Goal: Communication & Community: Answer question/provide support

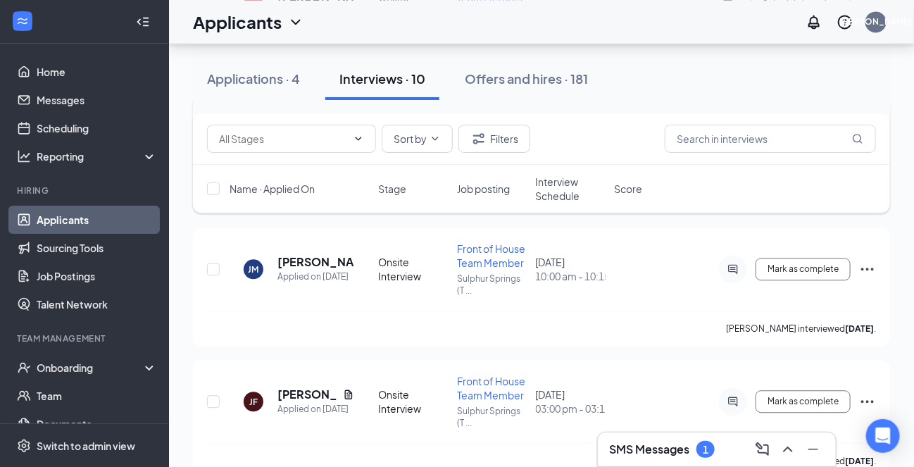
scroll to position [1127, 0]
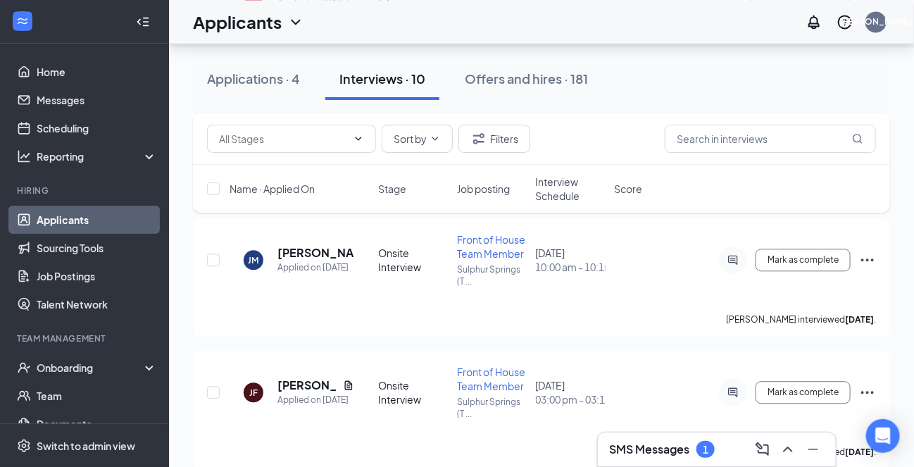
click at [640, 446] on h3 "SMS Messages" at bounding box center [649, 449] width 80 height 15
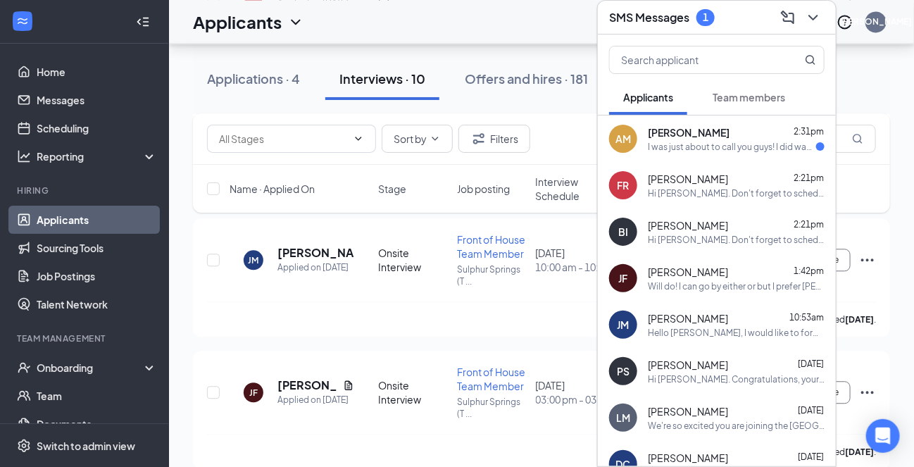
click at [685, 143] on div "I was just about to call you guys! I did want to ask how much was the compensat…" at bounding box center [732, 147] width 168 height 12
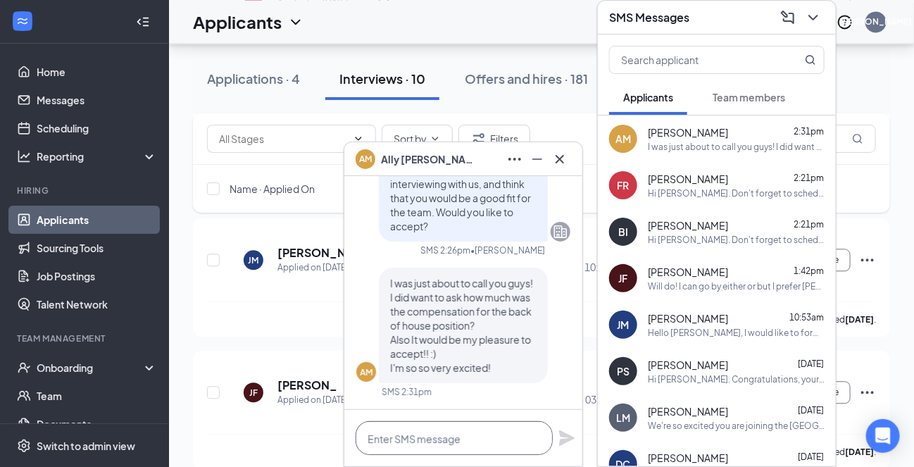
click at [427, 439] on textarea at bounding box center [454, 438] width 197 height 34
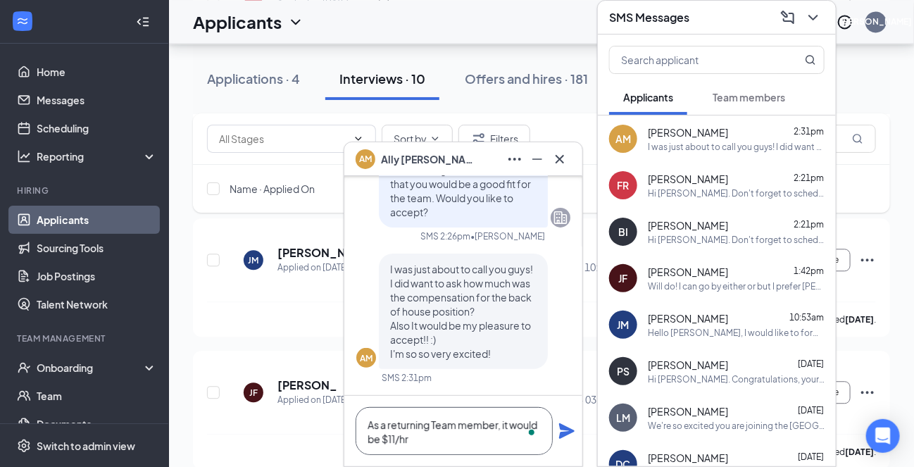
type textarea "As a returning Team member, it would be $11/hr"
click at [747, 99] on span "Team members" at bounding box center [749, 97] width 73 height 13
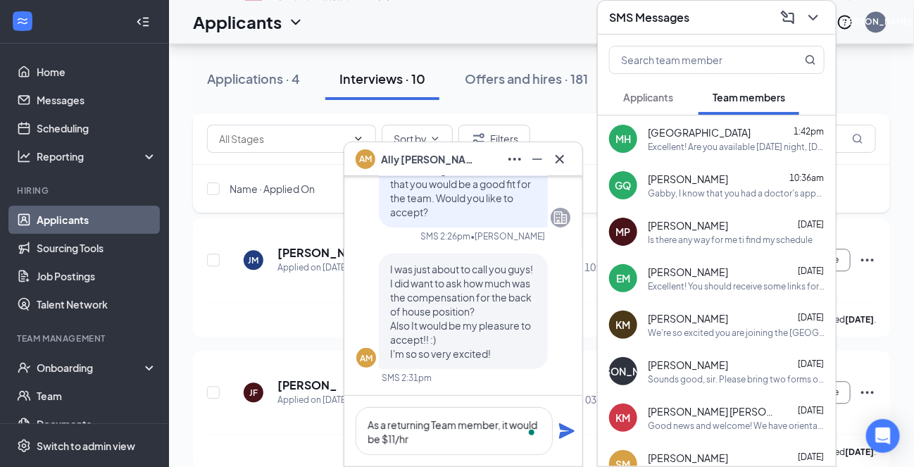
click at [562, 433] on icon "Plane" at bounding box center [566, 430] width 15 height 15
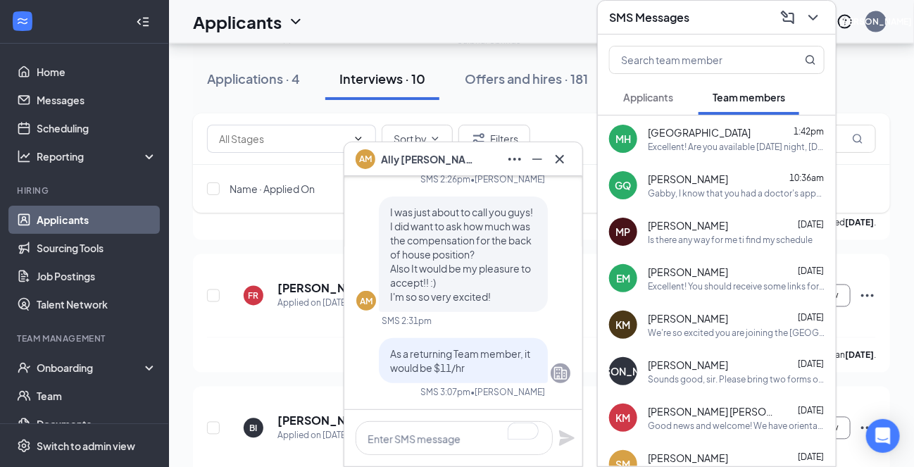
scroll to position [423, 0]
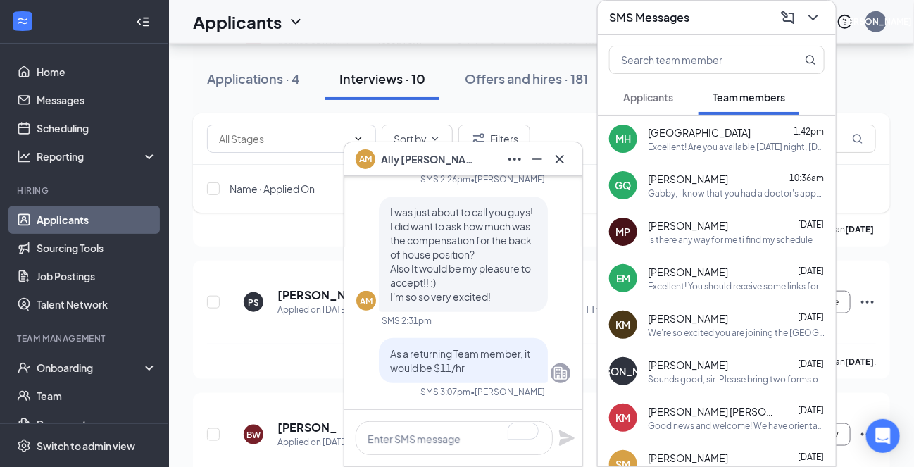
click at [654, 86] on button "Applicants" at bounding box center [648, 97] width 78 height 35
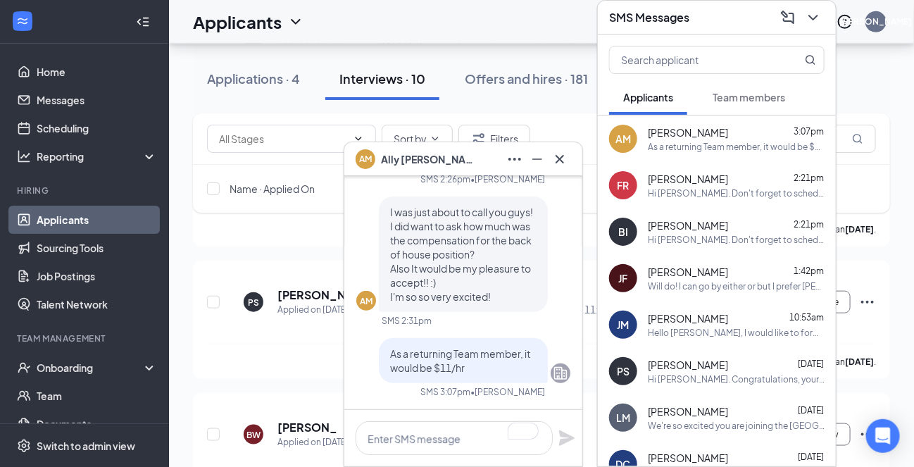
click at [669, 285] on div "Will do! I can go by either or but I prefer [PERSON_NAME]." at bounding box center [736, 286] width 177 height 12
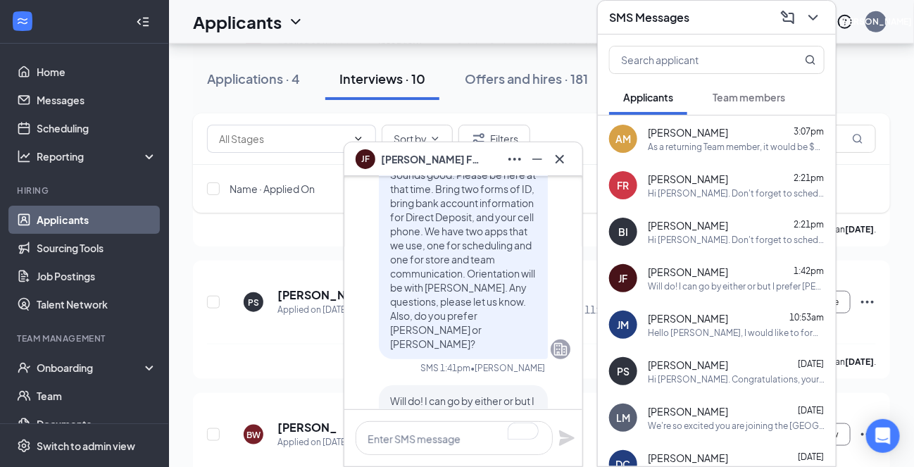
scroll to position [-70, 0]
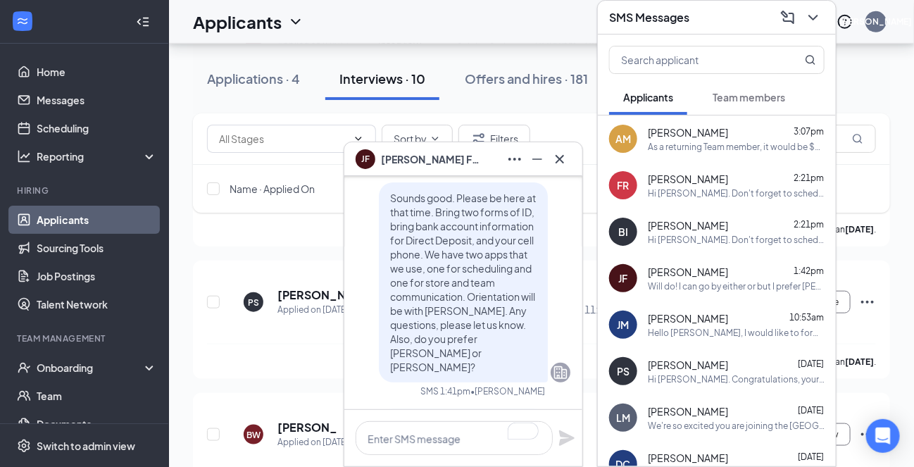
click at [379, 206] on div "Sounds good. Please be here at that time. Bring two forms of ID, bring bank acc…" at bounding box center [463, 282] width 169 height 200
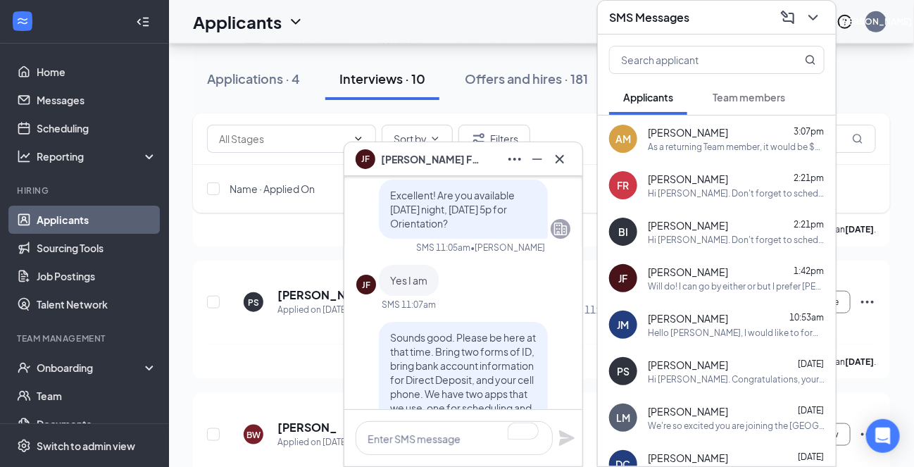
scroll to position [-282, 0]
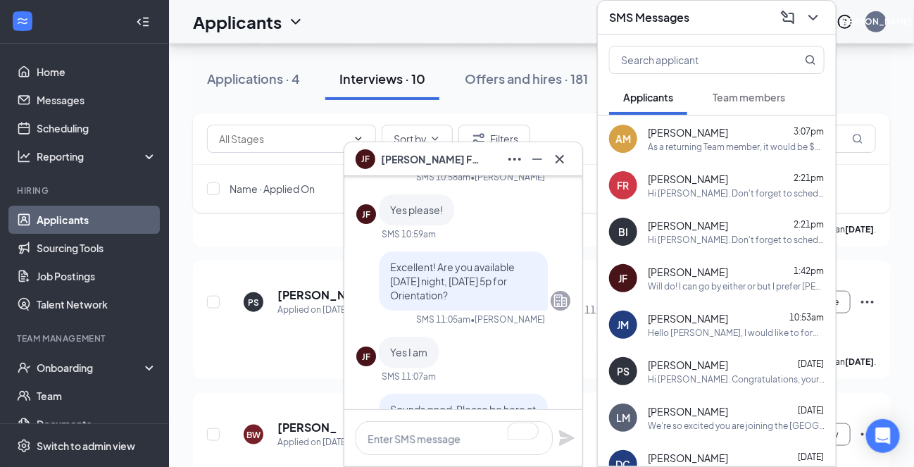
drag, startPoint x: 376, startPoint y: 281, endPoint x: 453, endPoint y: 312, distance: 82.8
click at [453, 311] on div "Excellent! Are you available [DATE] night, [DATE] 5p for Orientation?" at bounding box center [463, 281] width 169 height 59
copy span "Excellent! Are you available [DATE] night, [DATE] 5p for Orientation?"
click at [694, 133] on span "[PERSON_NAME]" at bounding box center [688, 132] width 80 height 14
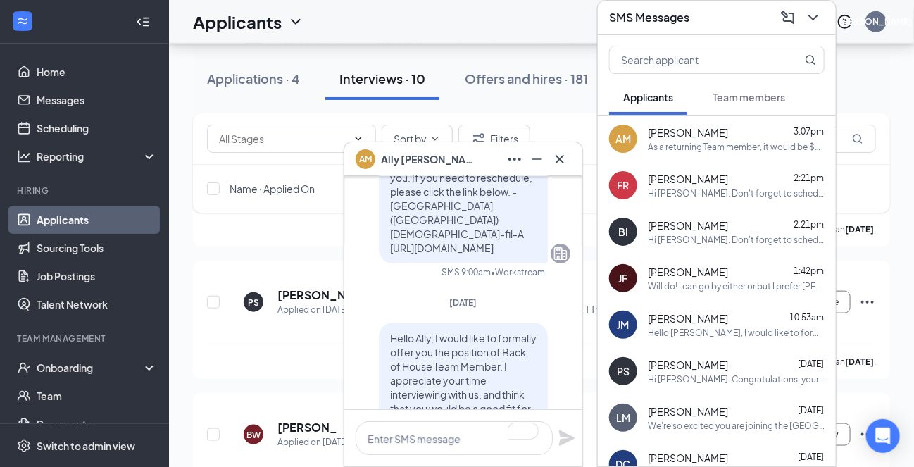
scroll to position [-11, 0]
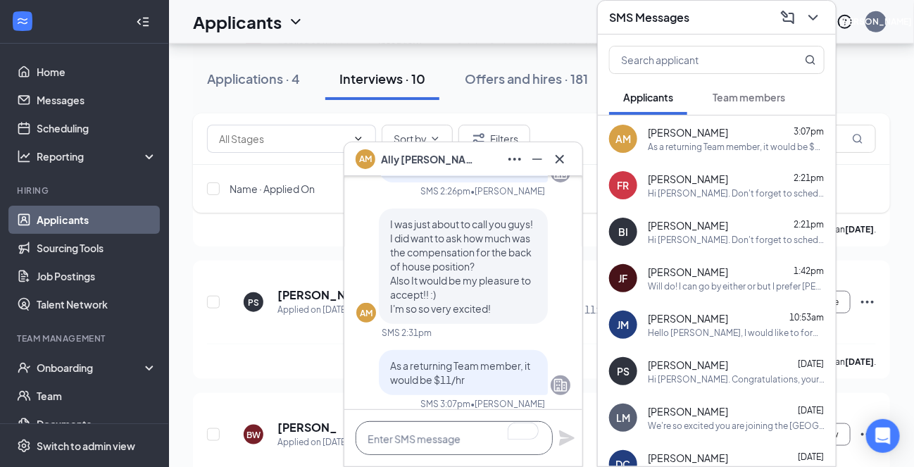
click at [398, 433] on textarea "To enrich screen reader interactions, please activate Accessibility in Grammarl…" at bounding box center [454, 438] width 197 height 34
paste textarea "Excellent! Are you available [DATE] night, [DATE] 5p for Orientation?"
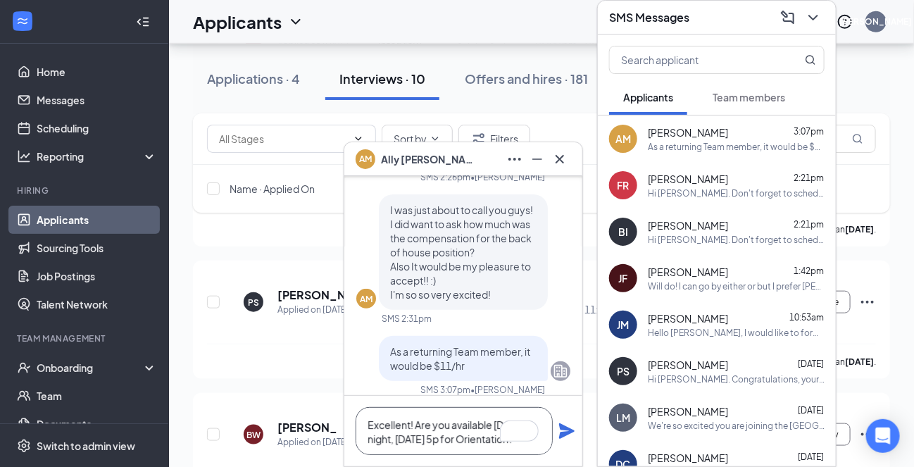
scroll to position [-97, 0]
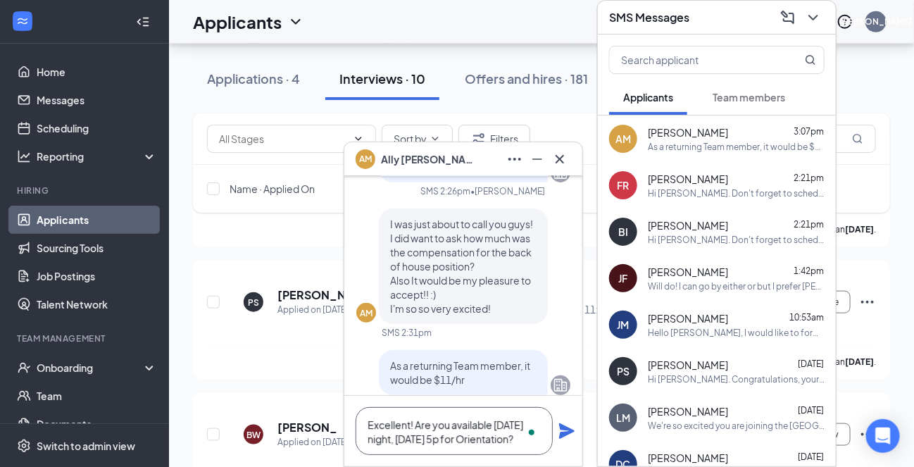
type textarea "Excellent! Are you available [DATE] night, [DATE] 5p for Orientation?"
click at [567, 428] on icon "Plane" at bounding box center [566, 430] width 15 height 15
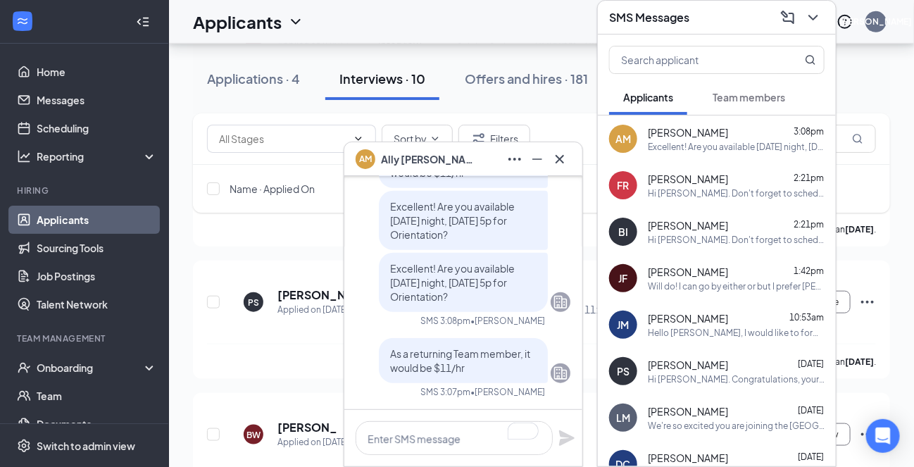
scroll to position [0, 0]
click at [428, 440] on textarea "To enrich screen reader interactions, please activate Accessibility in Grammarl…" at bounding box center [454, 438] width 197 height 34
paste textarea "Excellent! Are you available [DATE] night, [DATE] 5p for Orientation?"
type textarea "Excellent! Are you available [DATE] night, [DATE] 5p for Orientation?"
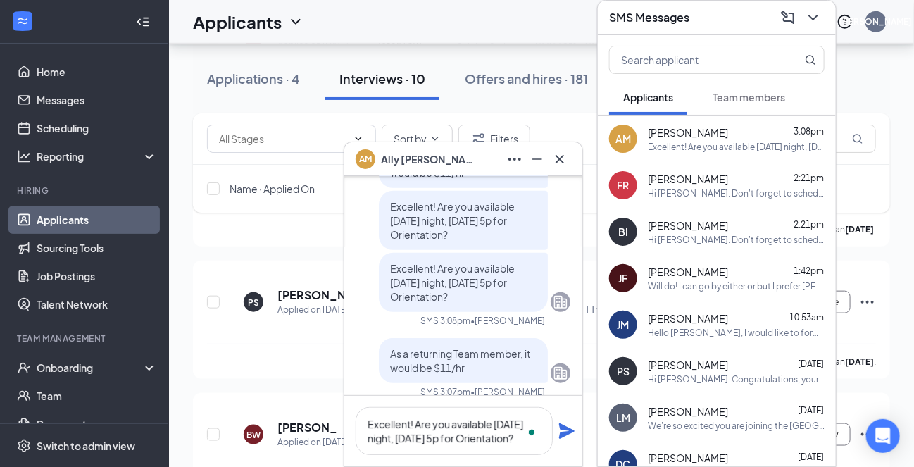
click at [568, 432] on icon "Plane" at bounding box center [566, 430] width 15 height 15
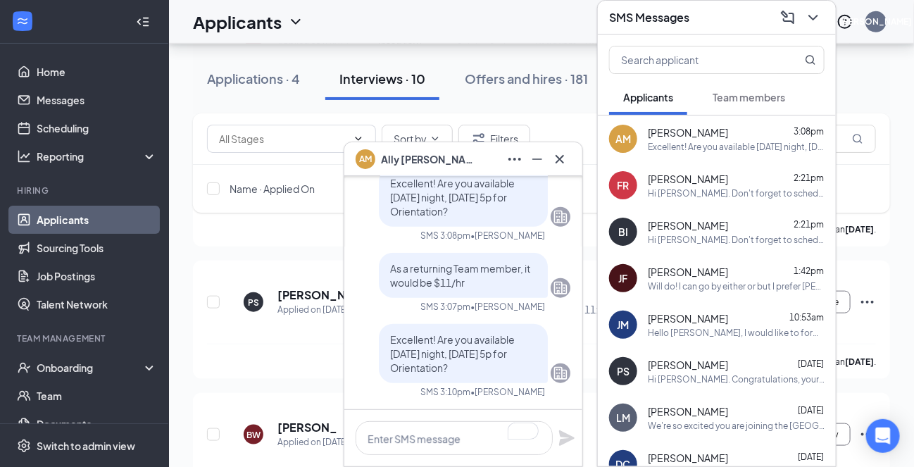
scroll to position [-170, 0]
click at [561, 159] on icon "Cross" at bounding box center [560, 158] width 8 height 8
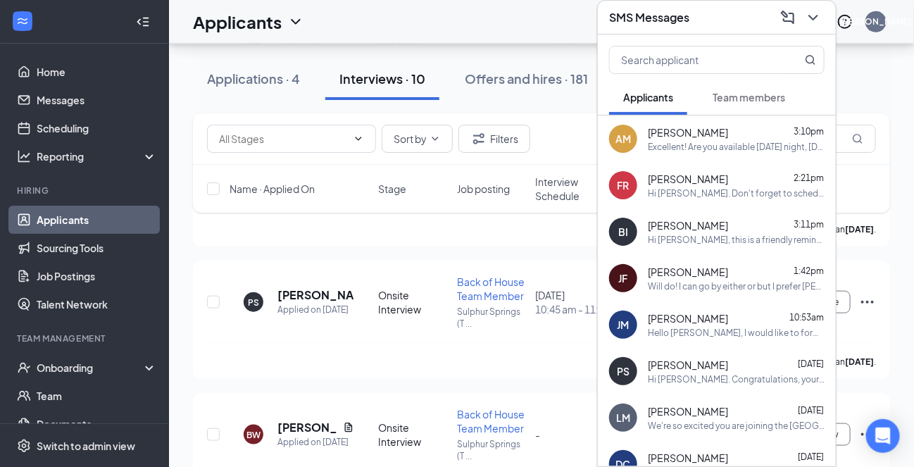
click at [752, 103] on div "Team members" at bounding box center [749, 97] width 73 height 14
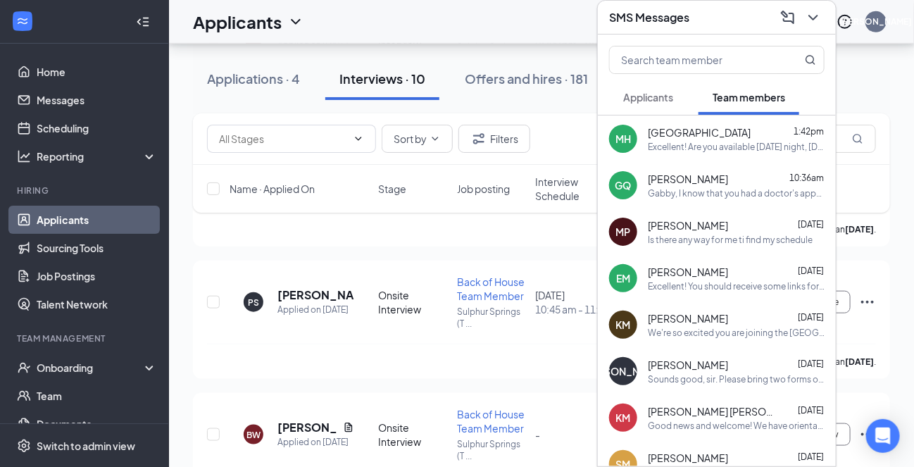
click at [654, 95] on span "Applicants" at bounding box center [648, 97] width 50 height 13
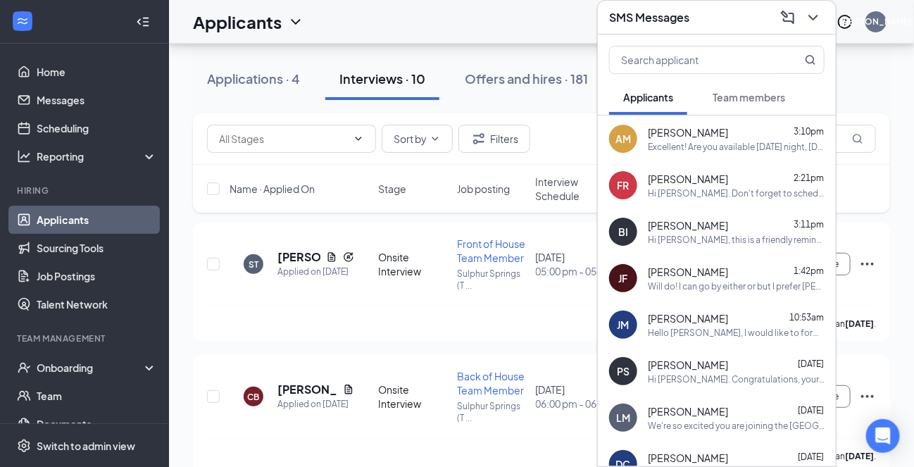
scroll to position [0, 0]
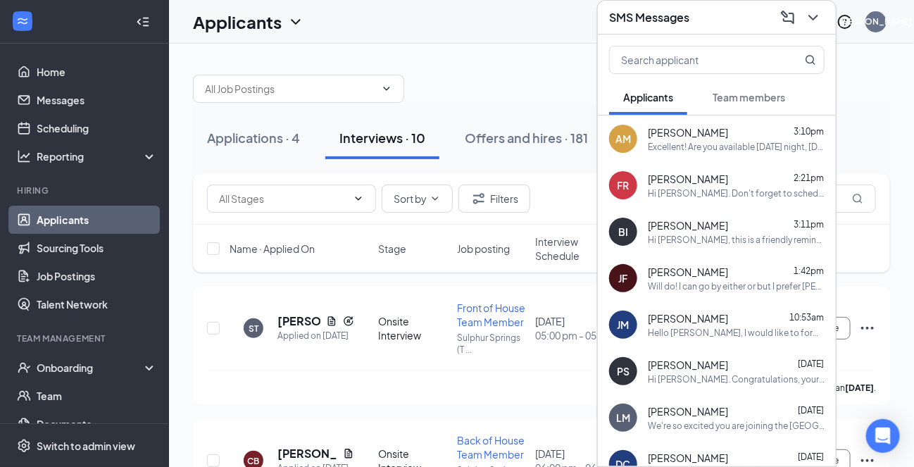
click at [812, 18] on icon "ChevronDown" at bounding box center [813, 17] width 17 height 17
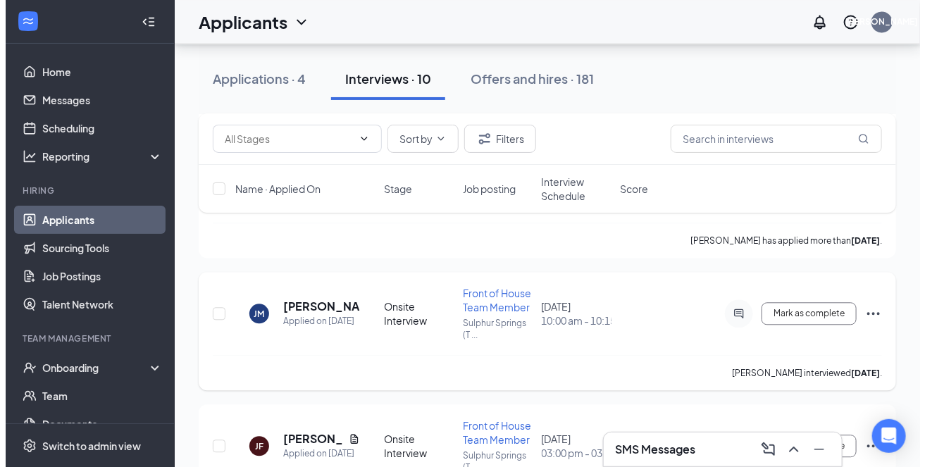
scroll to position [1142, 0]
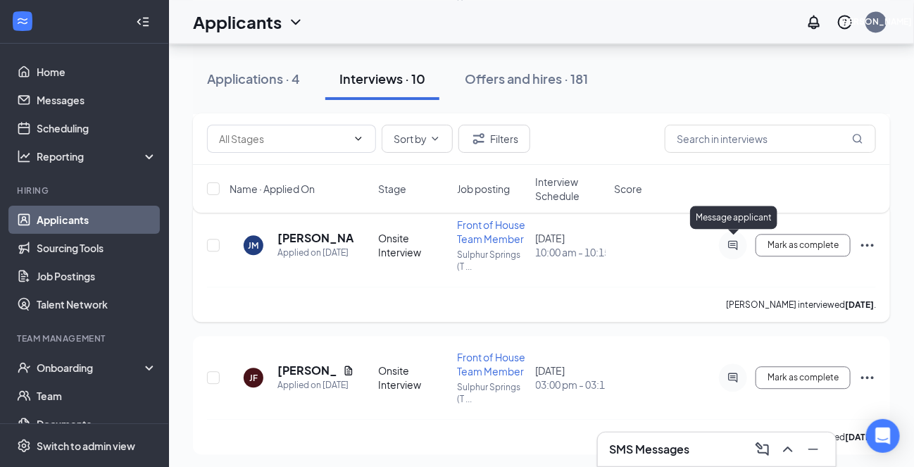
click at [738, 240] on icon "ActiveChat" at bounding box center [733, 245] width 17 height 11
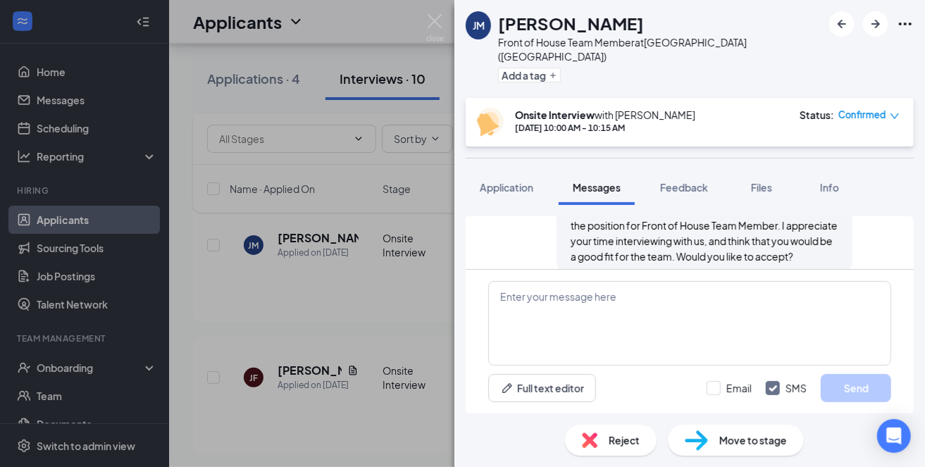
scroll to position [684, 0]
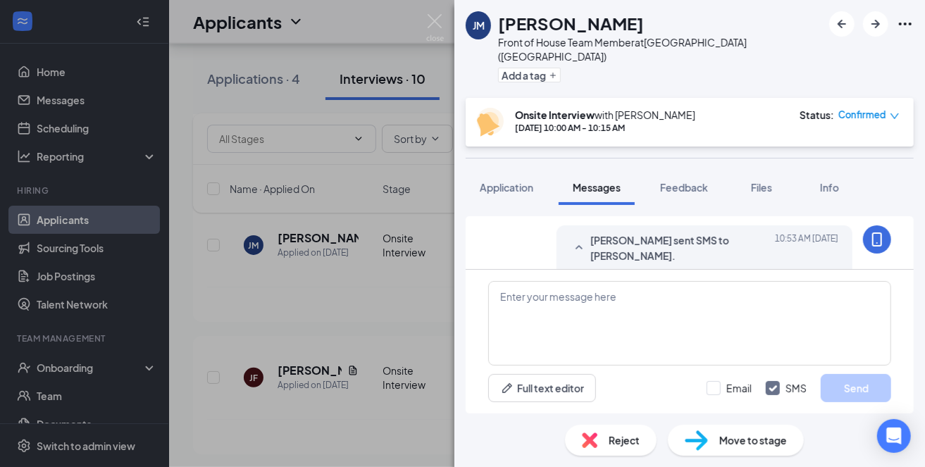
scroll to position [684, 0]
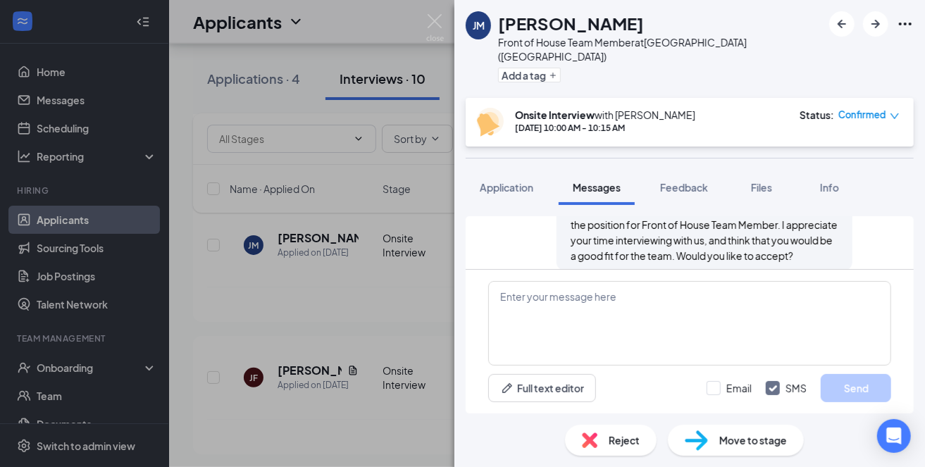
click at [304, 367] on div "[PERSON_NAME] Front of House Team Member at [GEOGRAPHIC_DATA] ([GEOGRAPHIC_DATA…" at bounding box center [462, 233] width 925 height 467
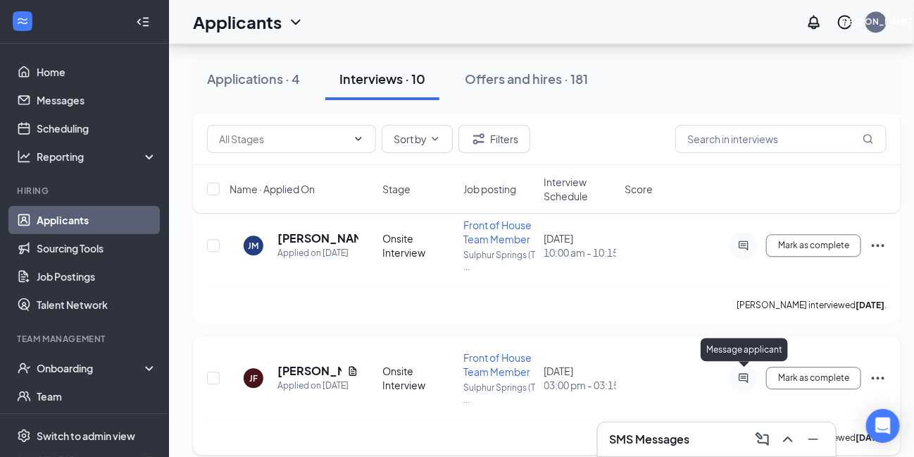
click at [745, 373] on icon "ActiveChat" at bounding box center [743, 377] width 17 height 11
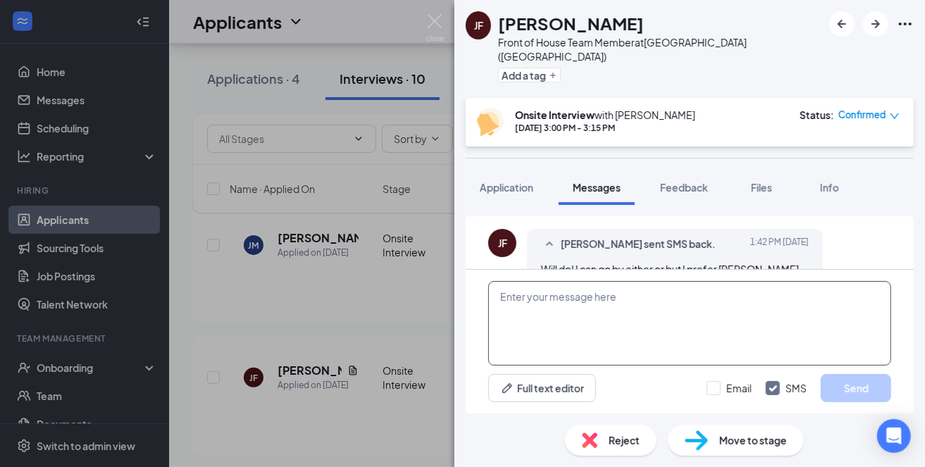
scroll to position [895, 0]
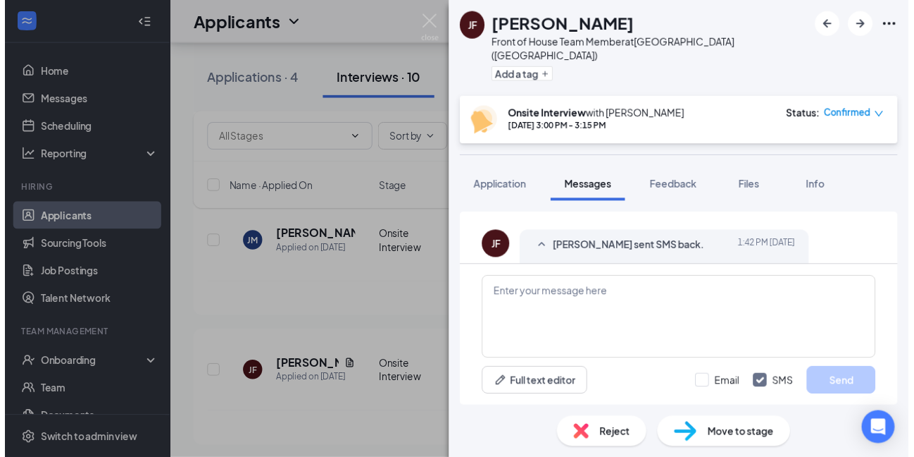
scroll to position [895, 0]
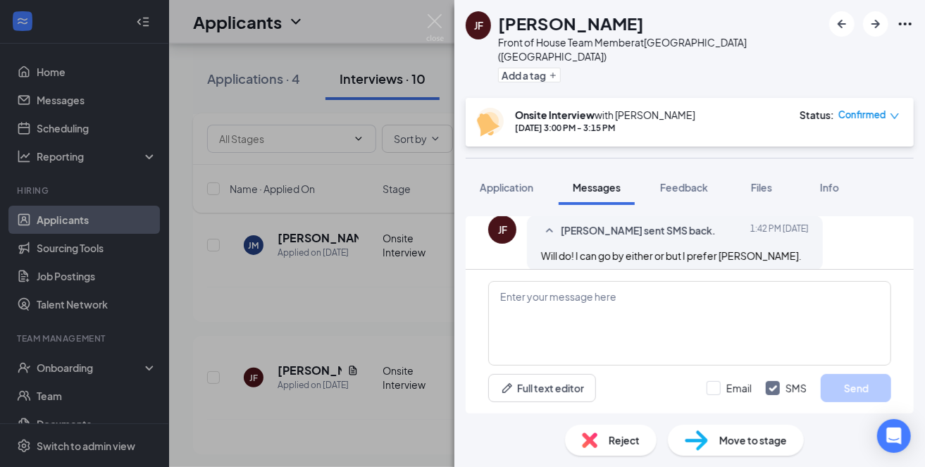
click at [185, 316] on div "JF [PERSON_NAME] Front of House Team Member at [GEOGRAPHIC_DATA] ([GEOGRAPHIC_D…" at bounding box center [462, 233] width 925 height 467
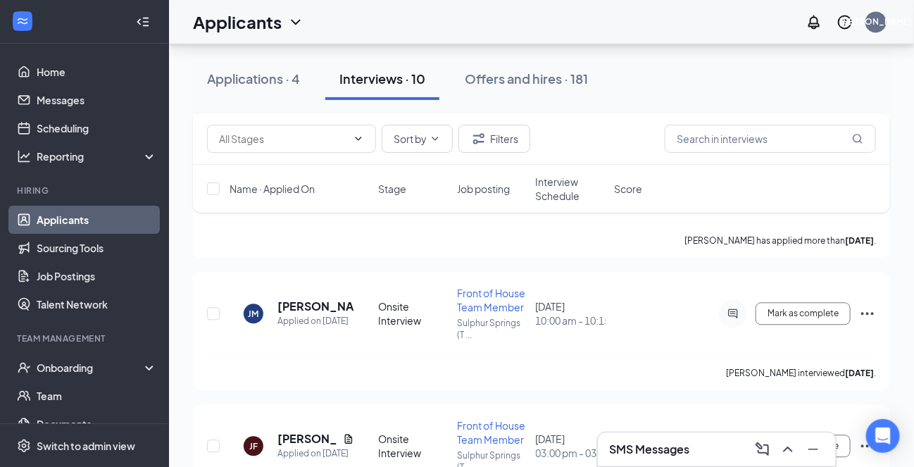
scroll to position [1142, 0]
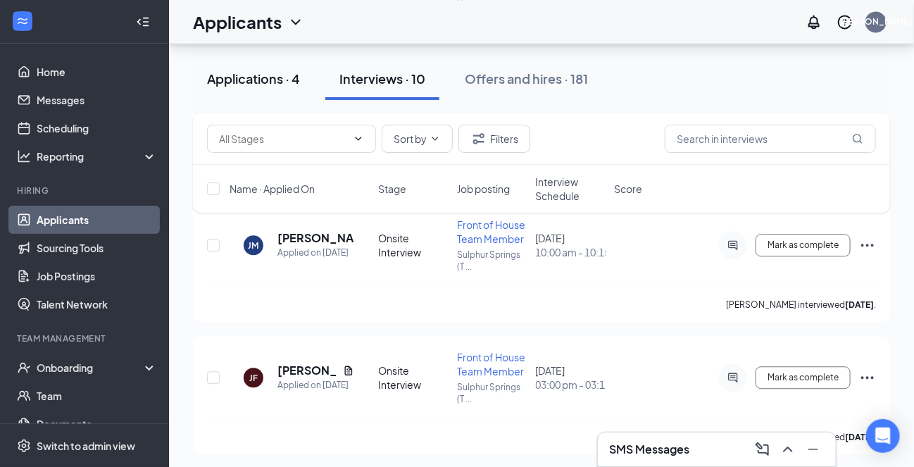
click at [247, 77] on div "Applications · 4" at bounding box center [253, 79] width 93 height 18
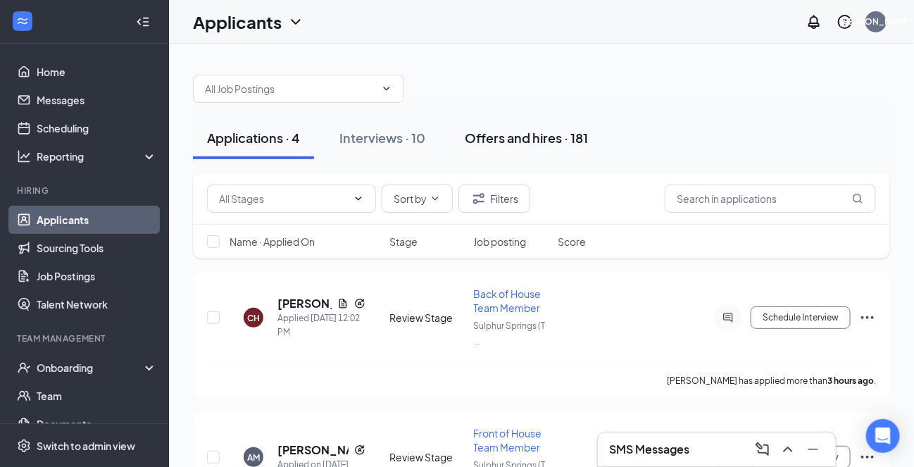
click at [518, 139] on div "Offers and hires · 181" at bounding box center [526, 138] width 123 height 18
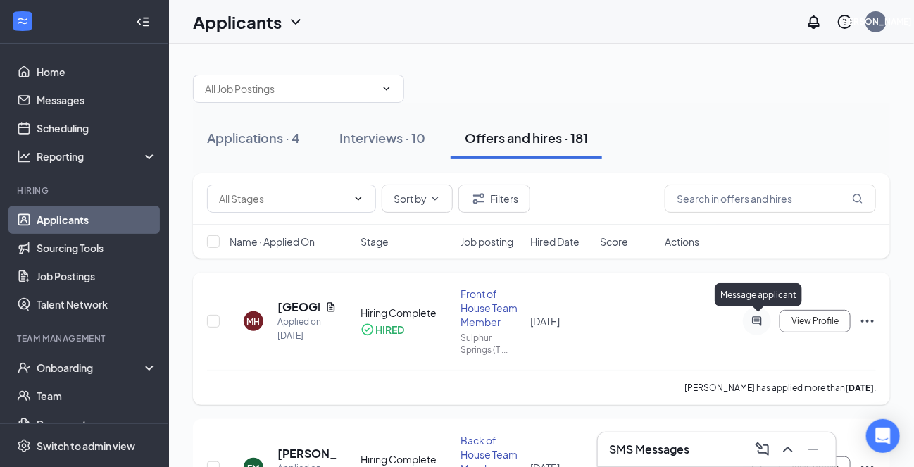
click at [755, 318] on icon "ActiveChat" at bounding box center [757, 321] width 17 height 11
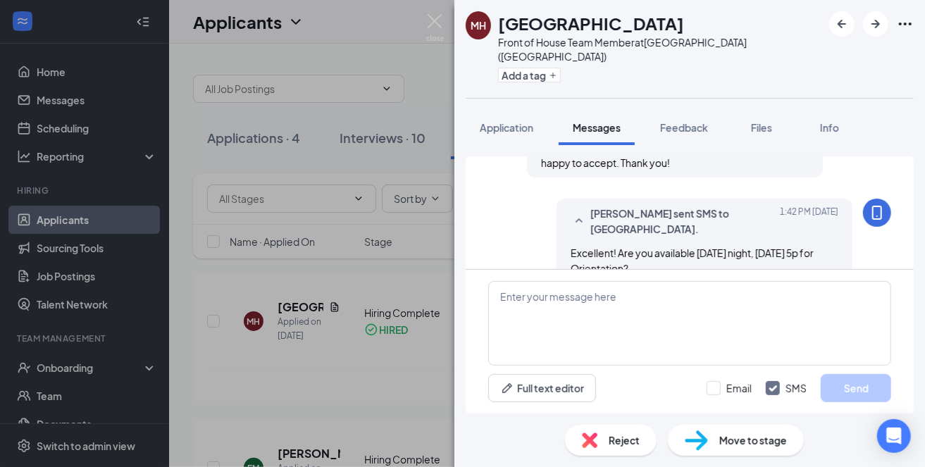
scroll to position [557, 0]
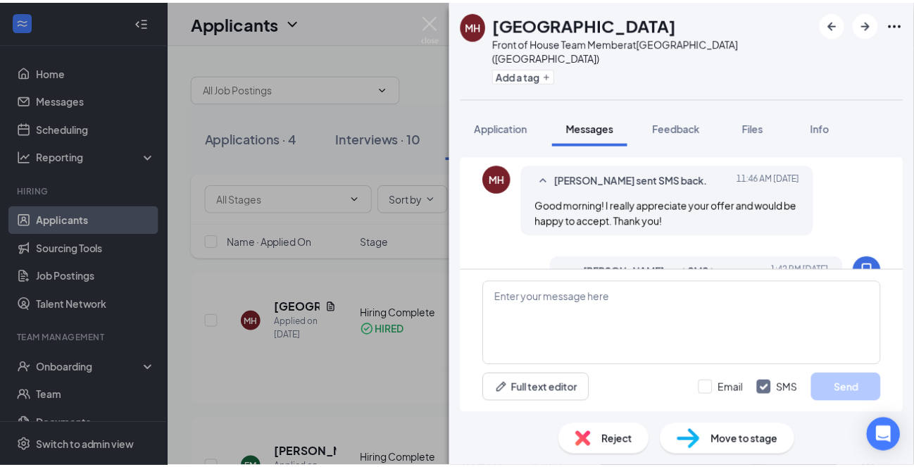
scroll to position [557, 0]
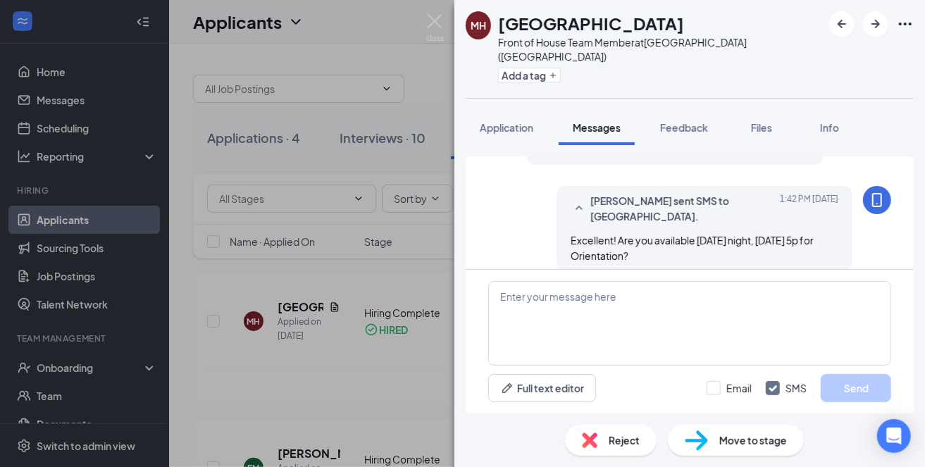
click at [181, 282] on div "[PERSON_NAME][GEOGRAPHIC_DATA][PERSON_NAME] Front of House Team Member at [GEOG…" at bounding box center [462, 233] width 925 height 467
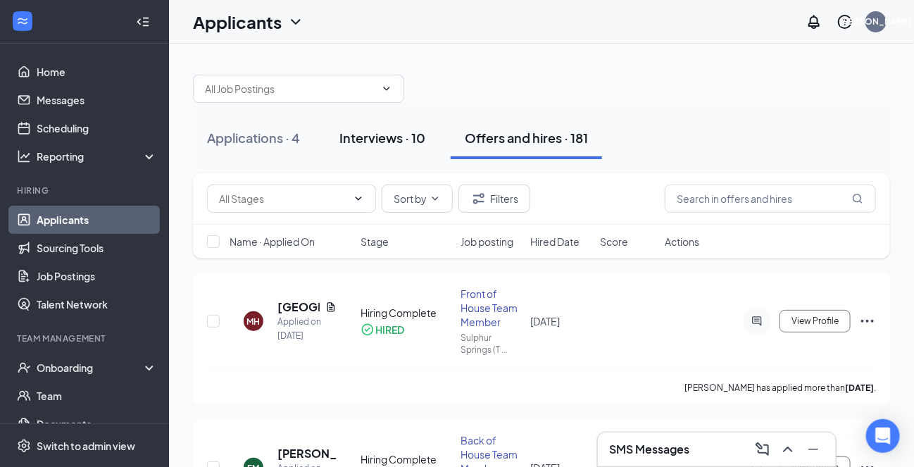
click at [392, 138] on div "Interviews · 10" at bounding box center [383, 138] width 86 height 18
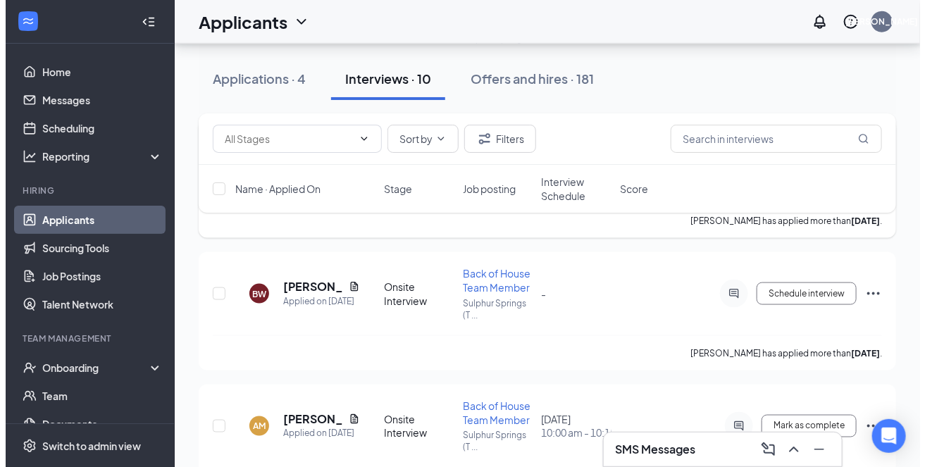
scroll to position [704, 0]
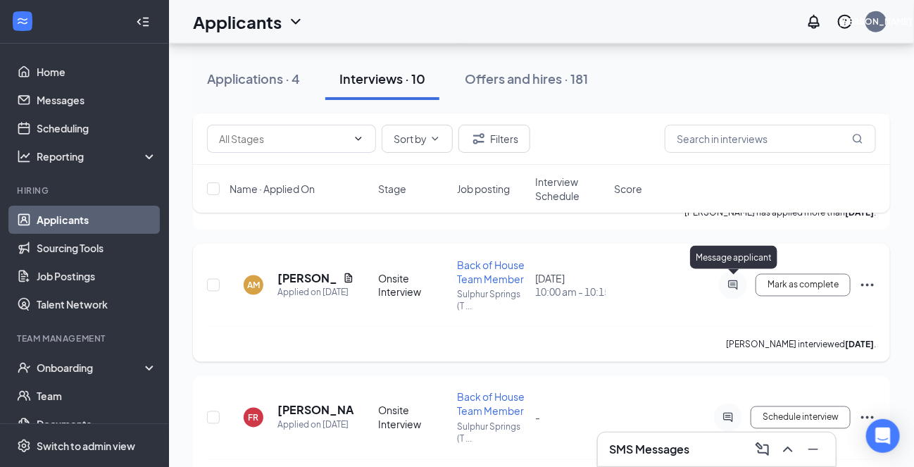
click at [738, 283] on icon "ActiveChat" at bounding box center [733, 285] width 17 height 11
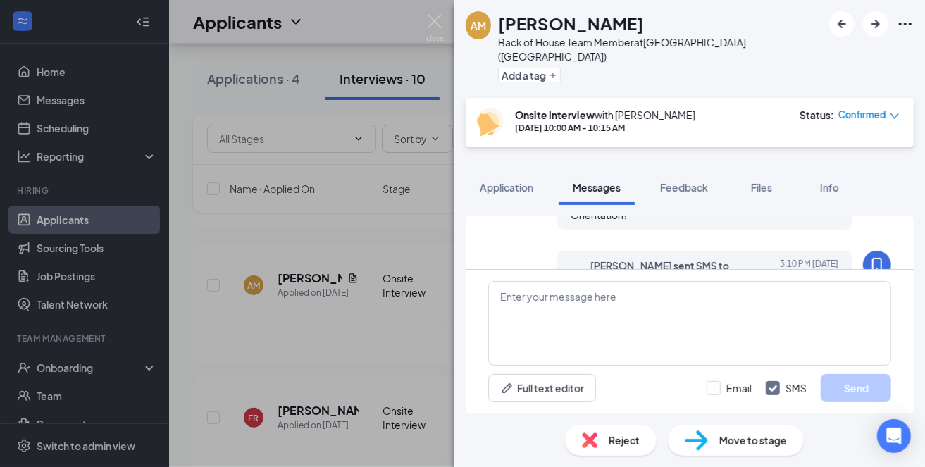
scroll to position [828, 0]
